Goal: Download file/media

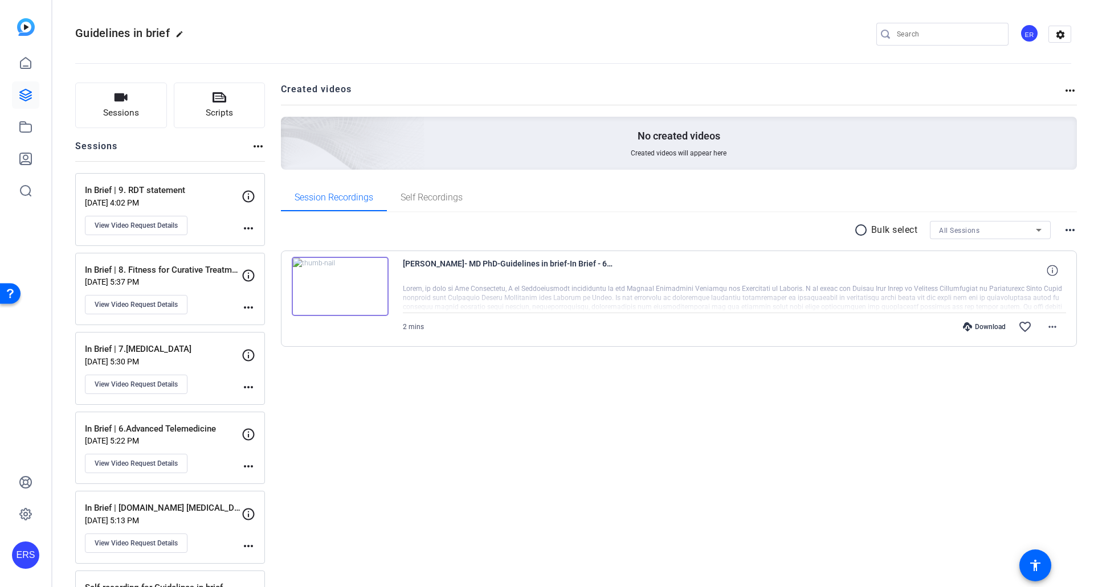
scroll to position [70, 0]
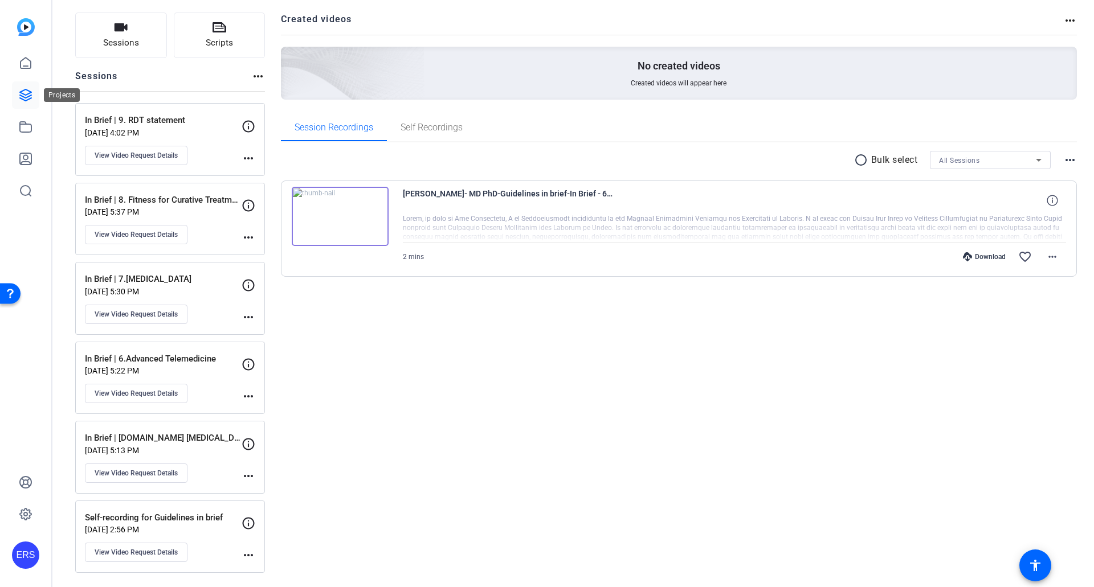
click at [27, 95] on icon at bounding box center [26, 95] width 14 height 14
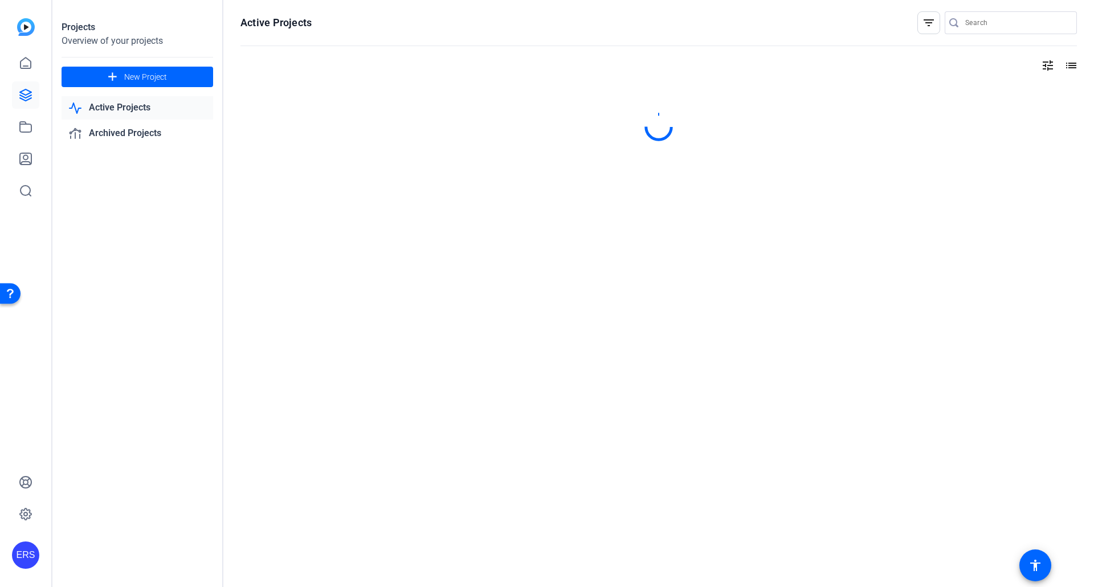
click at [157, 108] on link "Active Projects" at bounding box center [138, 107] width 152 height 23
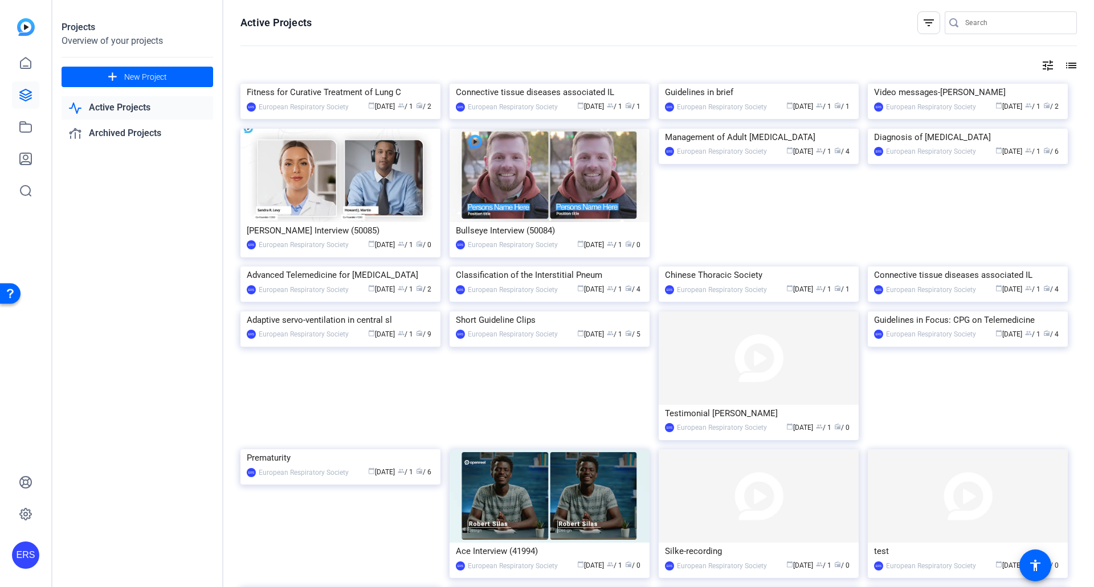
click at [151, 106] on link "Active Projects" at bounding box center [138, 107] width 152 height 23
click at [132, 134] on link "Archived Projects" at bounding box center [138, 133] width 152 height 23
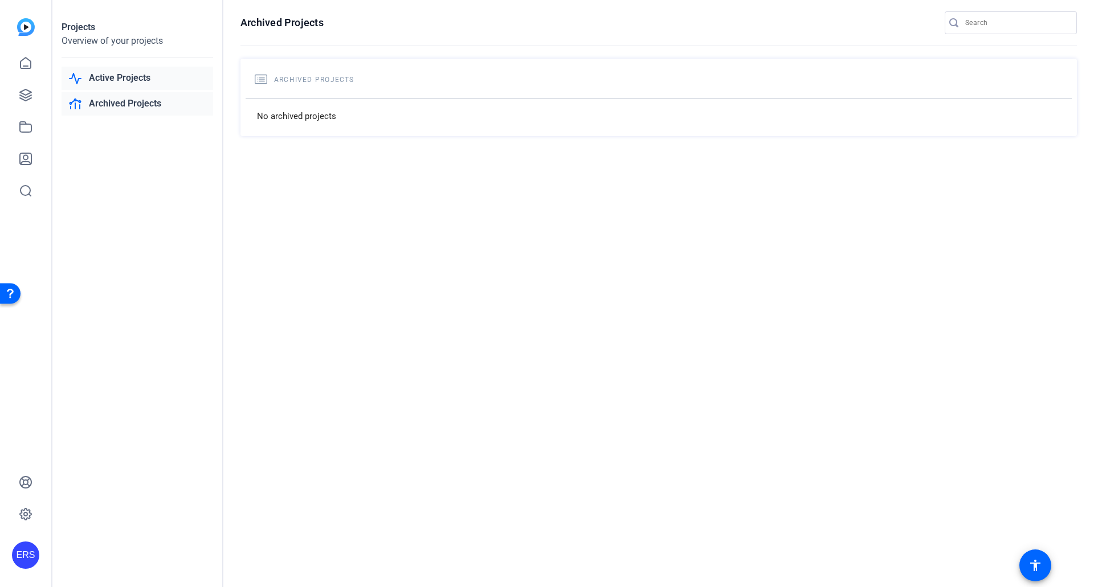
click at [126, 88] on link "Active Projects" at bounding box center [138, 78] width 152 height 23
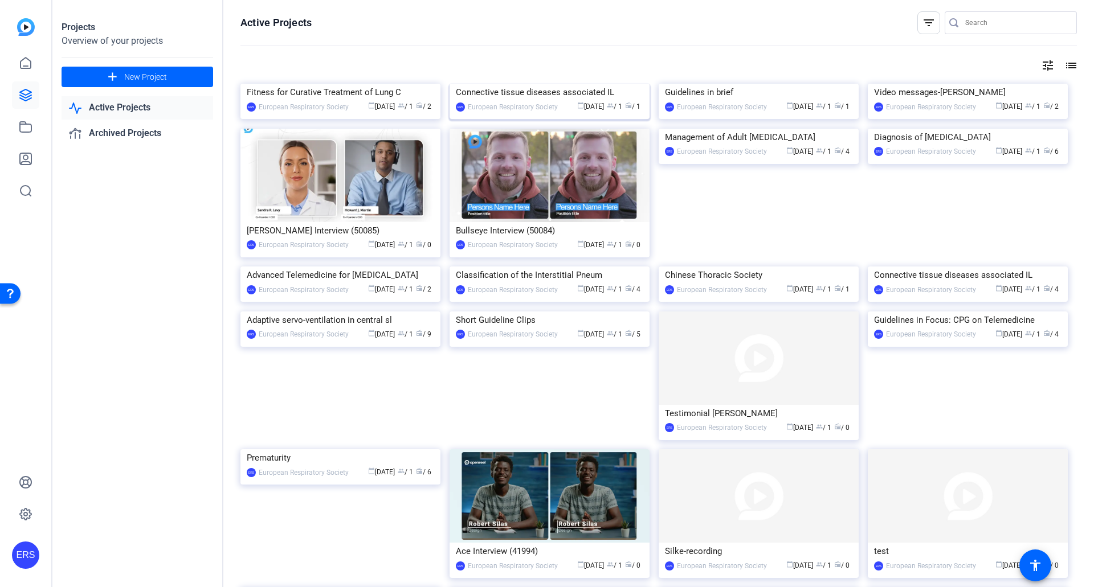
click at [515, 84] on img at bounding box center [549, 84] width 200 height 0
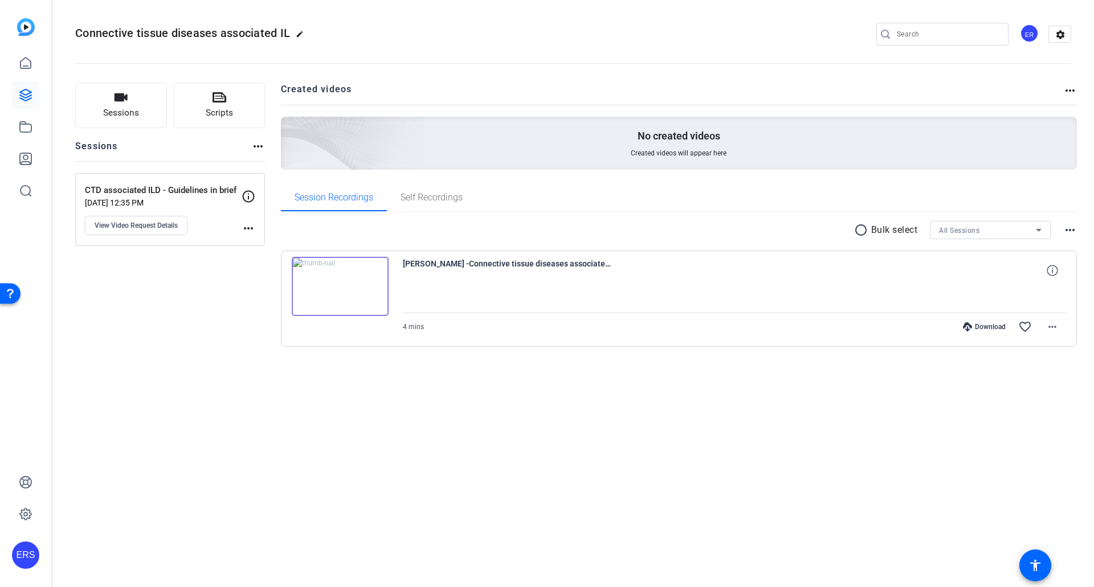
click at [566, 443] on div "Connective tissue diseases associated IL edit ER settings Sessions Scripts Sess…" at bounding box center [572, 293] width 1041 height 587
click at [985, 327] on div "Download" at bounding box center [984, 326] width 54 height 9
click at [1060, 325] on span at bounding box center [1051, 326] width 27 height 27
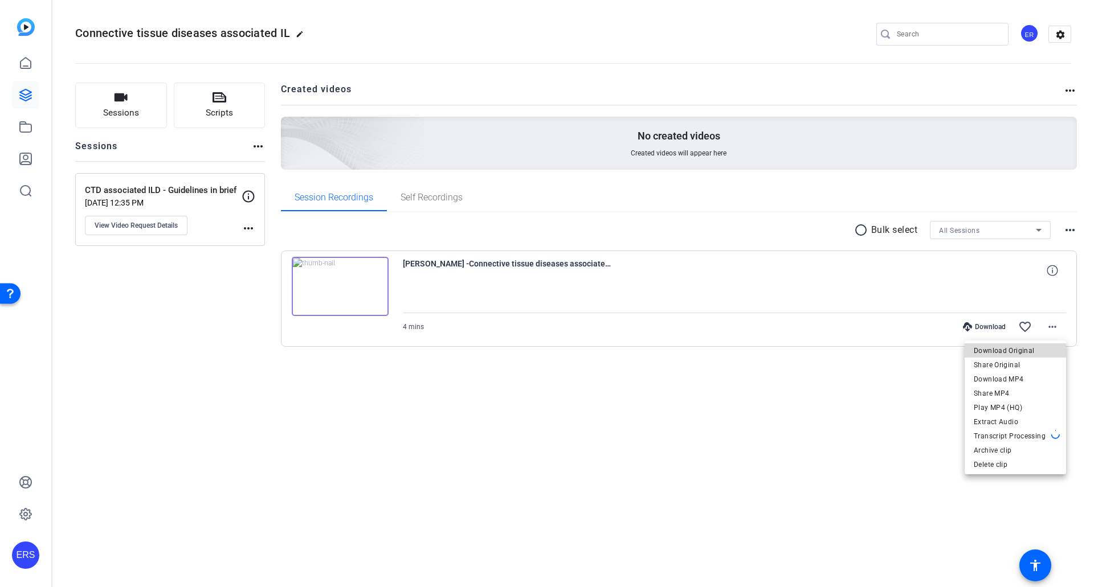
click at [1028, 350] on span "Download Original" at bounding box center [1015, 351] width 83 height 14
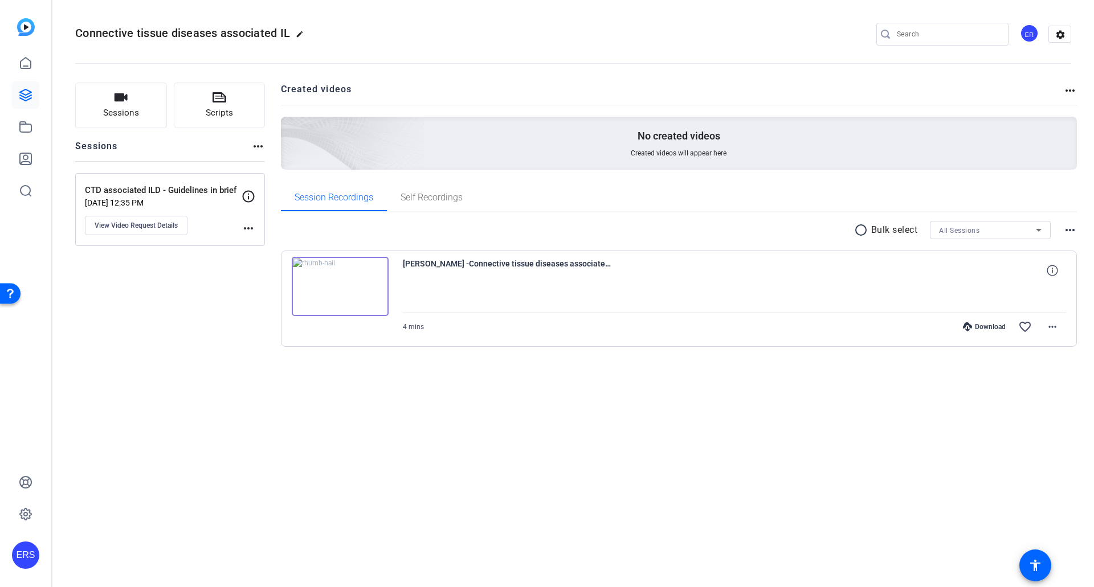
click at [338, 285] on img at bounding box center [340, 286] width 97 height 59
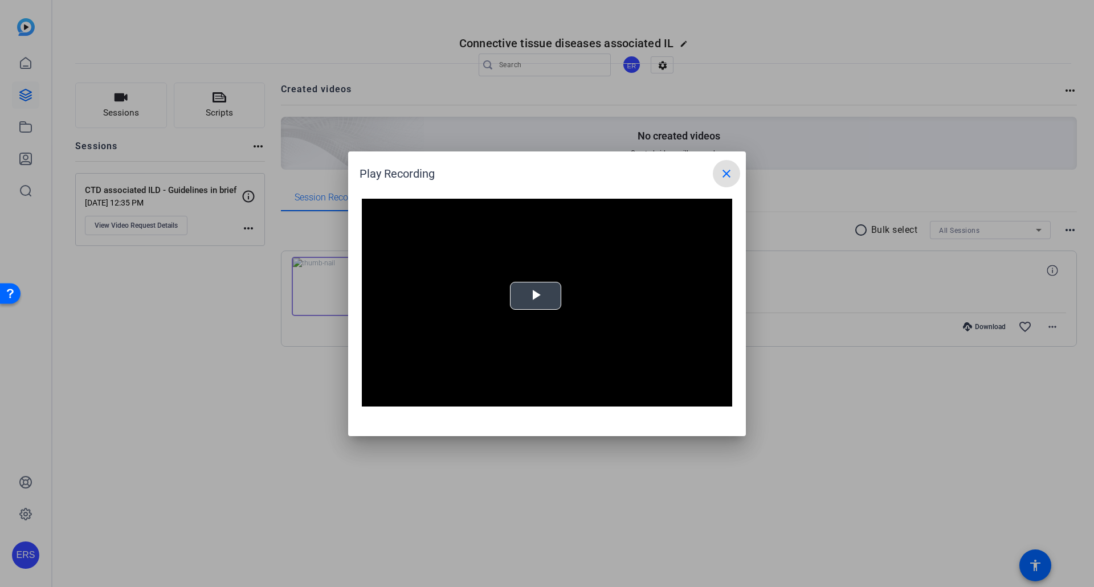
click at [535, 296] on span "Video Player" at bounding box center [535, 296] width 0 height 0
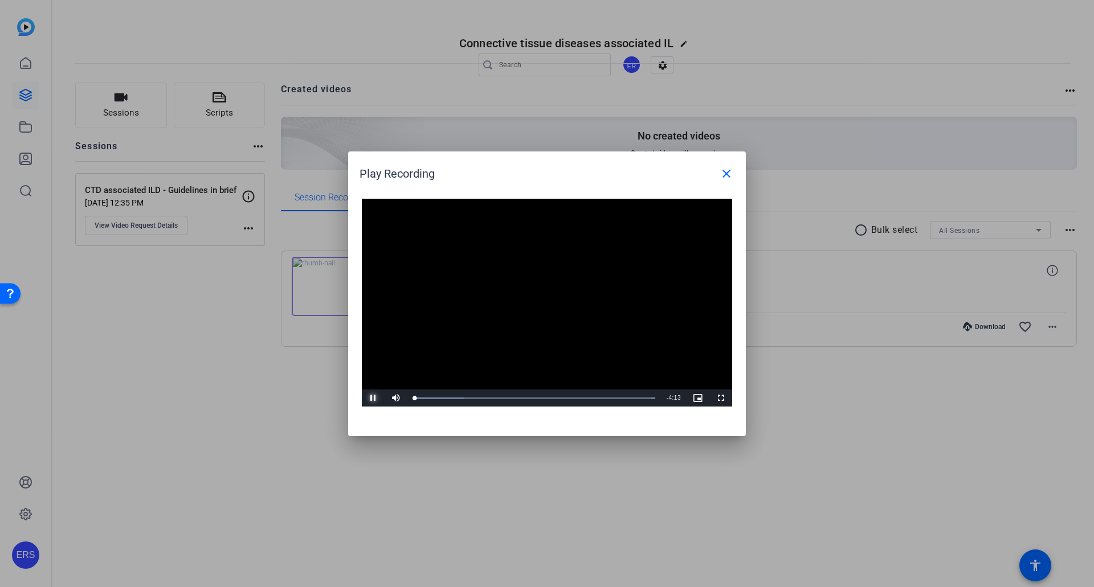
click at [371, 398] on span "Video Player" at bounding box center [373, 398] width 23 height 0
click at [377, 398] on span "Video Player" at bounding box center [373, 398] width 23 height 0
drag, startPoint x: 372, startPoint y: 400, endPoint x: 596, endPoint y: 339, distance: 232.0
click at [372, 398] on span "Video Player" at bounding box center [373, 398] width 23 height 0
click at [729, 173] on mat-icon "close" at bounding box center [726, 174] width 14 height 14
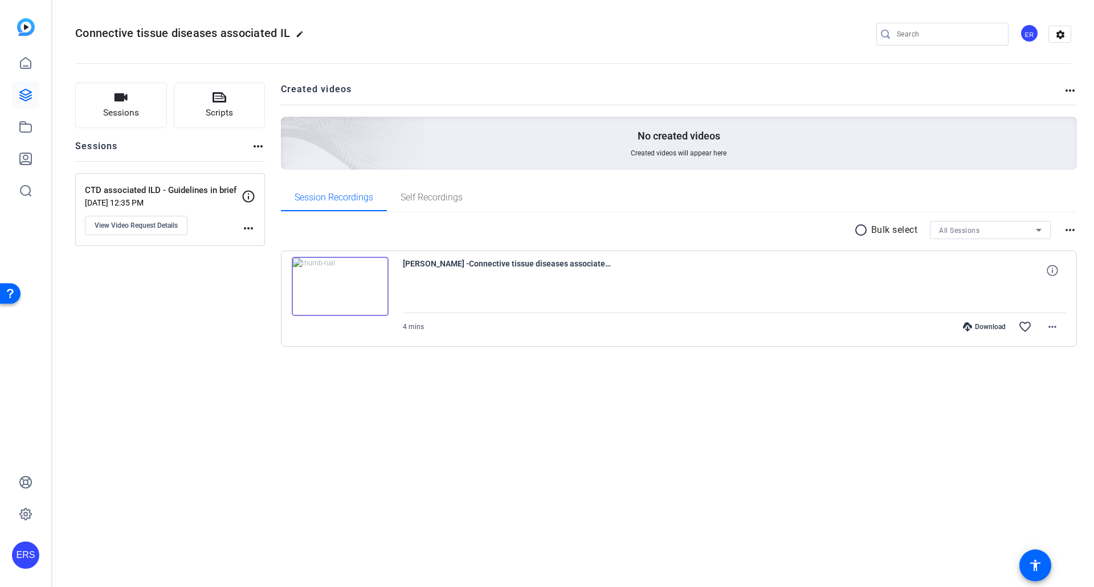
drag, startPoint x: 688, startPoint y: 455, endPoint x: 705, endPoint y: 18, distance: 437.8
click at [687, 455] on div "Connective tissue diseases associated IL edit ER settings Sessions Scripts Sess…" at bounding box center [572, 293] width 1041 height 587
